Goal: Navigation & Orientation: Find specific page/section

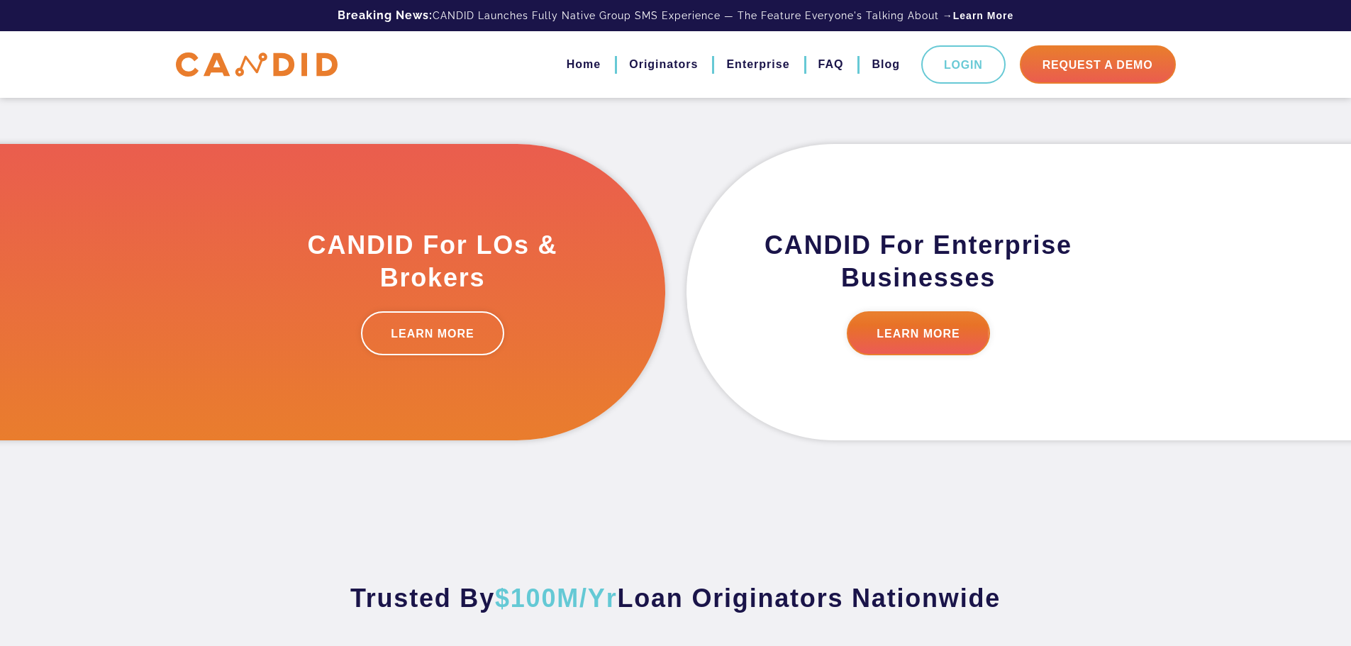
scroll to position [426, 0]
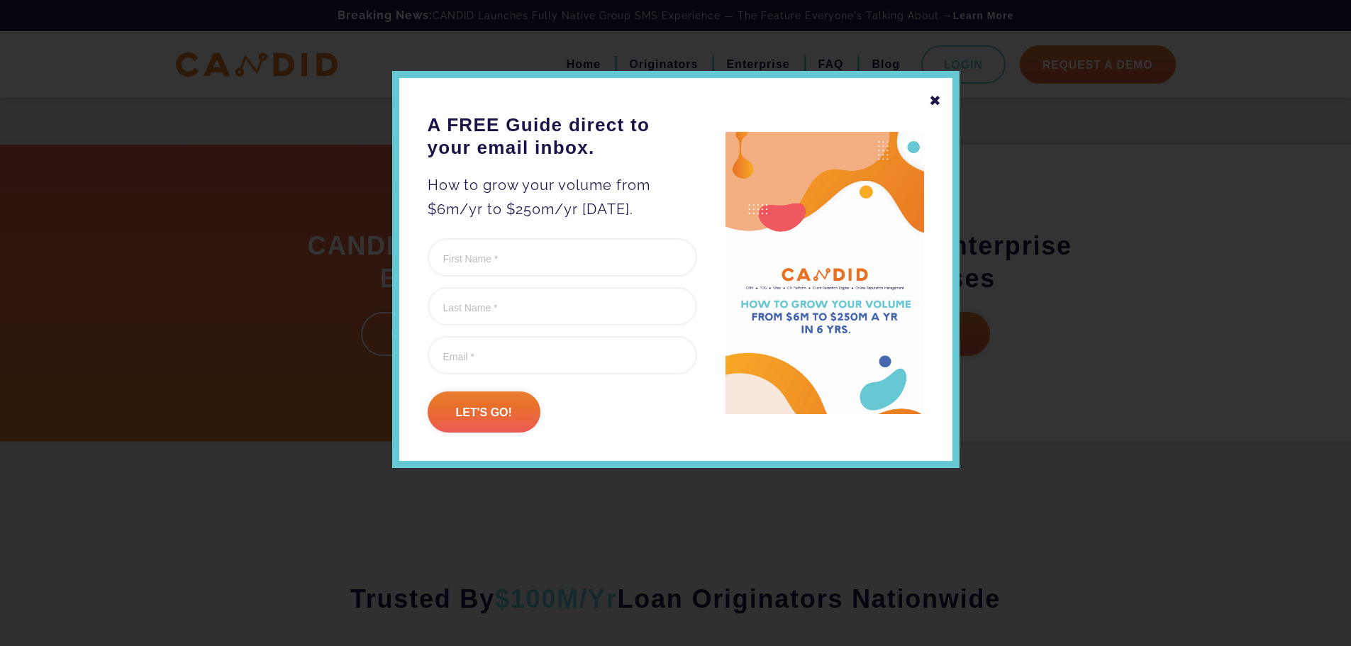
click at [935, 101] on div "✖" at bounding box center [935, 101] width 13 height 24
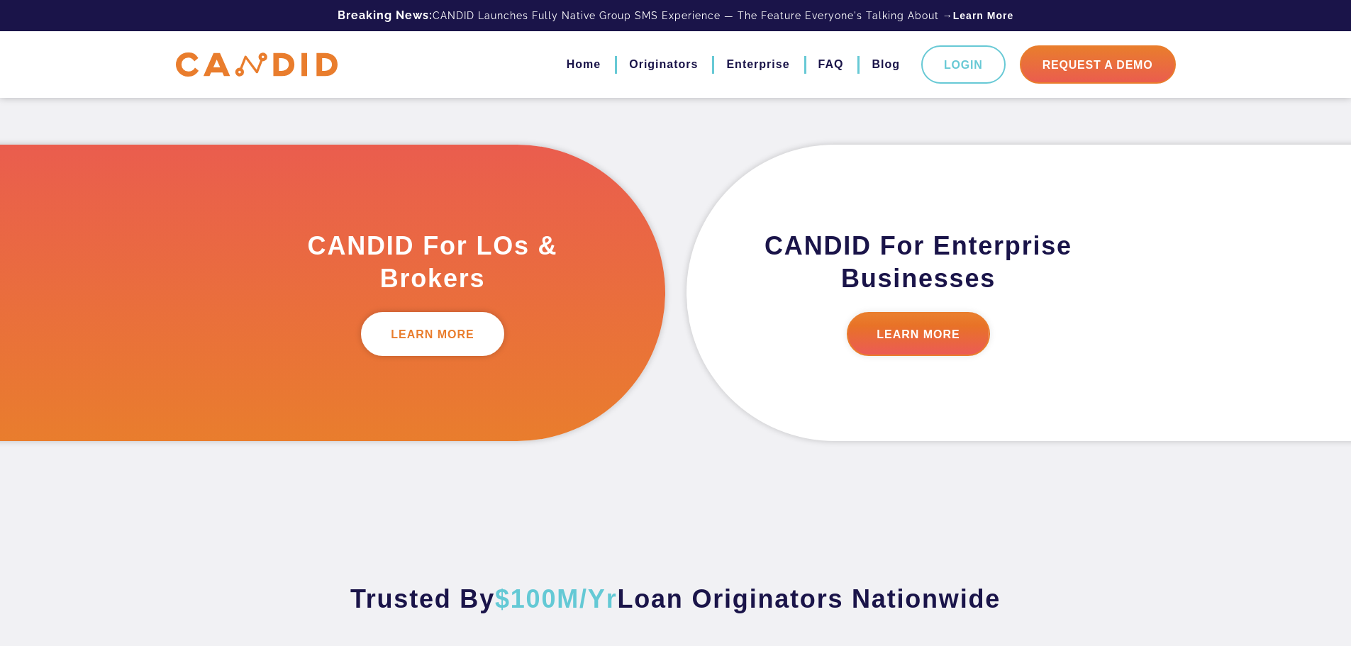
click at [408, 332] on link "LEARN MORE" at bounding box center [432, 334] width 143 height 44
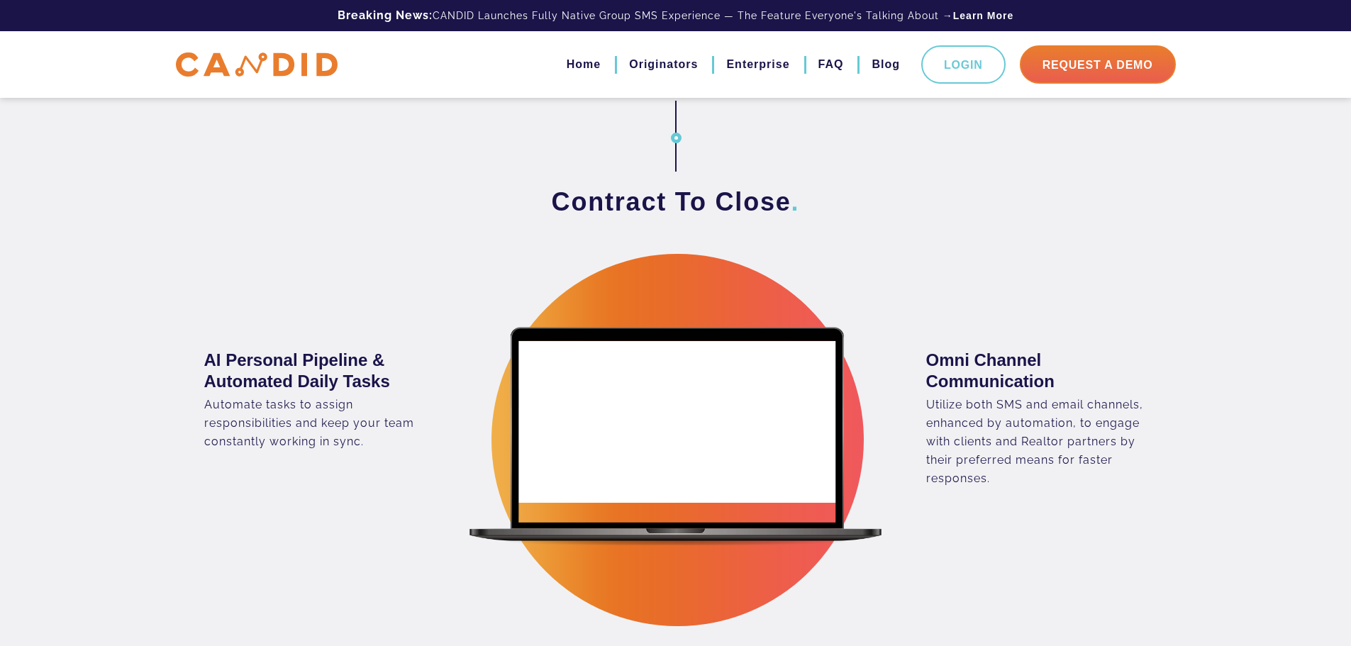
scroll to position [1418, 0]
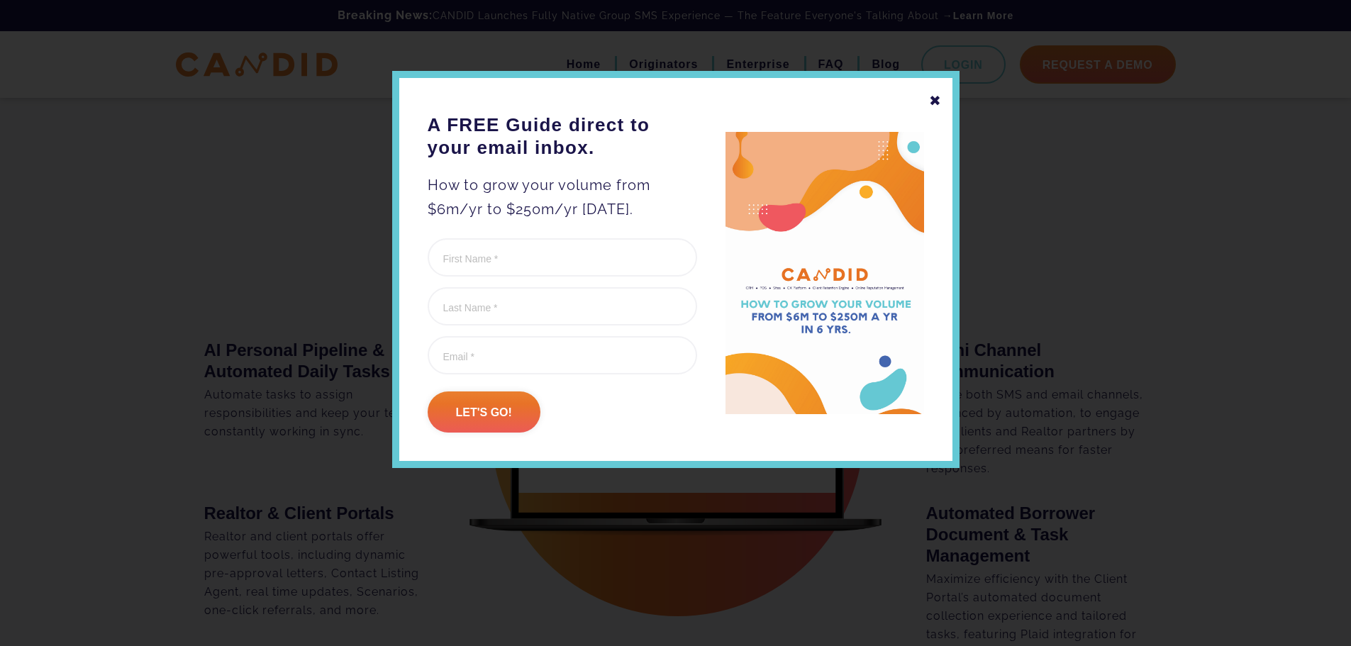
click at [933, 101] on div "✖" at bounding box center [935, 101] width 13 height 24
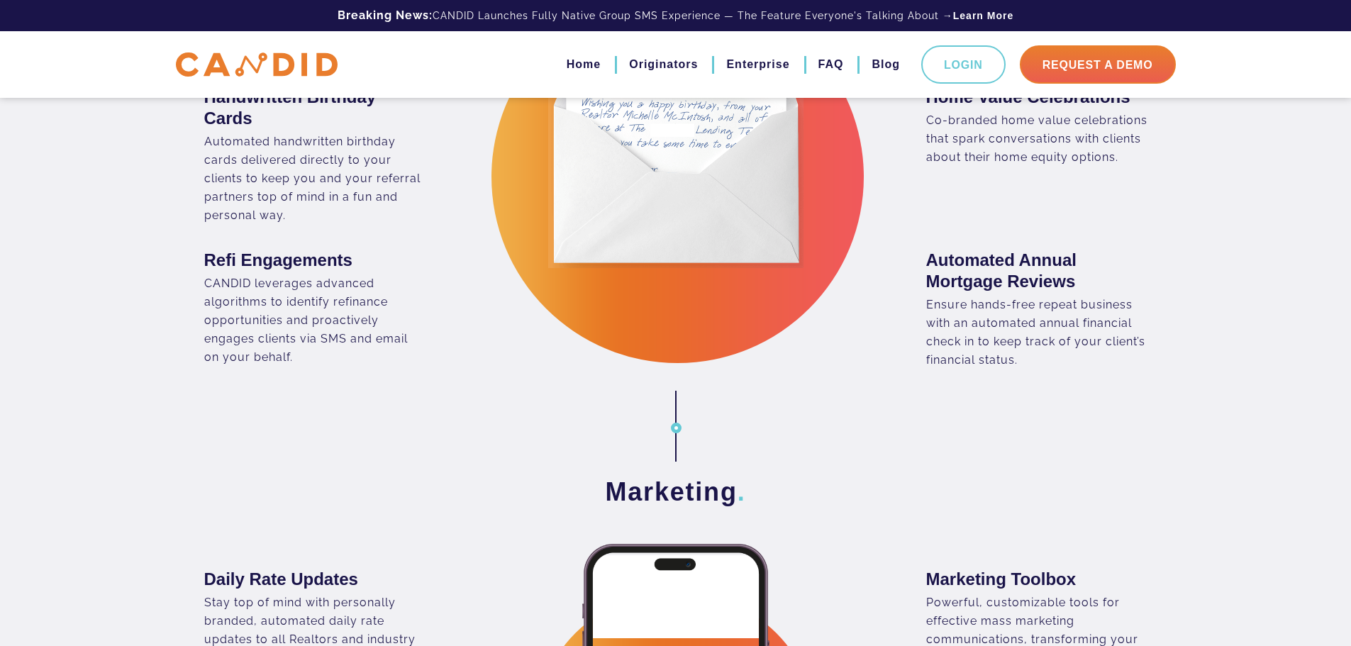
scroll to position [2128, 0]
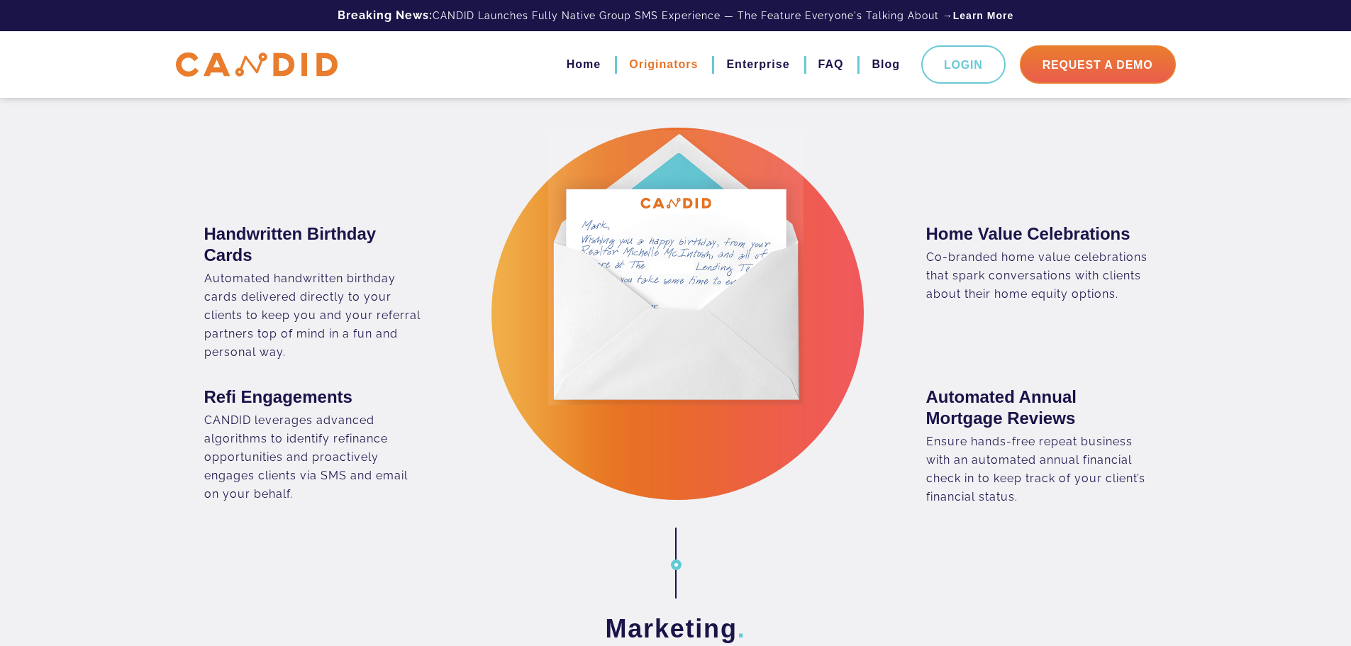
click at [677, 62] on link "Originators" at bounding box center [663, 64] width 69 height 24
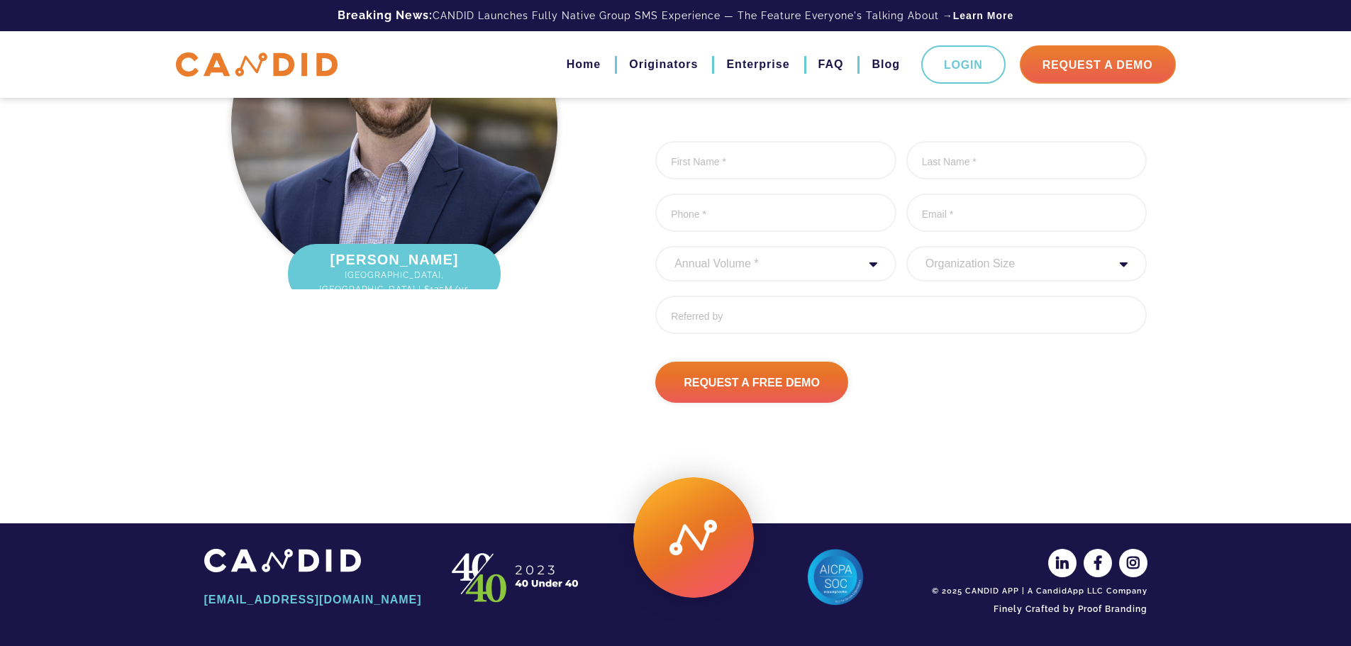
scroll to position [4754, 0]
